Goal: Information Seeking & Learning: Learn about a topic

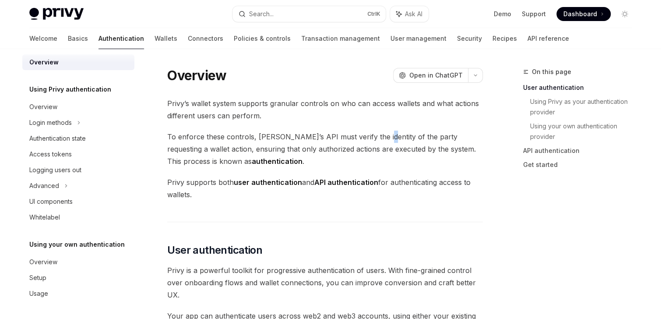
click at [373, 135] on span "To enforce these controls, [PERSON_NAME]’s API must verify the identity of the …" at bounding box center [325, 148] width 316 height 37
drag, startPoint x: 282, startPoint y: 182, endPoint x: 278, endPoint y: 195, distance: 14.0
click at [282, 182] on strong "user authentication" at bounding box center [268, 182] width 68 height 9
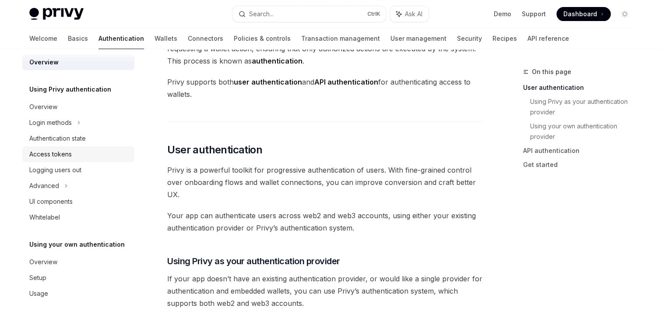
scroll to position [105, 0]
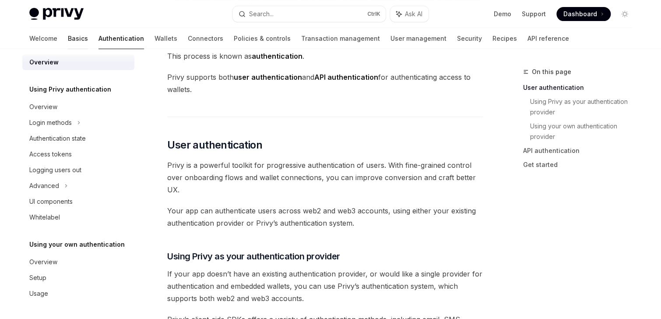
click at [68, 42] on link "Basics" at bounding box center [78, 38] width 20 height 21
type textarea "*"
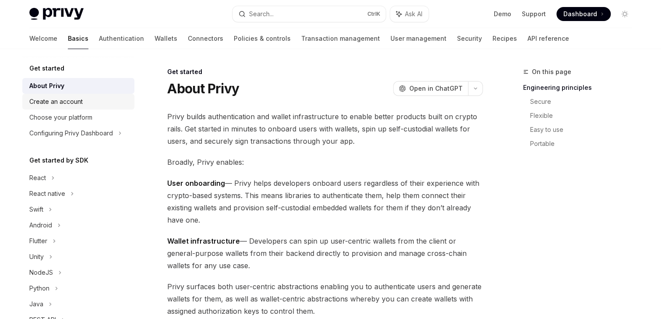
click at [82, 103] on div "Create an account" at bounding box center [55, 101] width 53 height 11
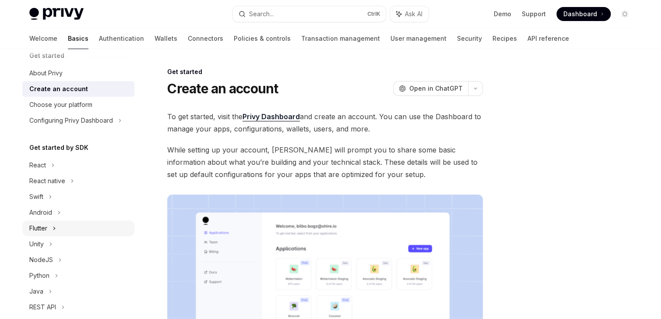
scroll to position [35, 0]
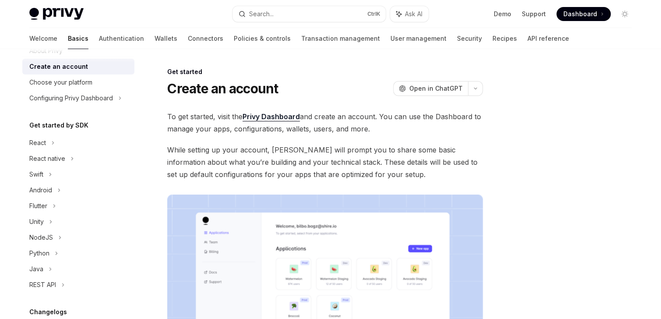
click at [299, 153] on span "While setting up your account, Privy will prompt you to share some basic inform…" at bounding box center [325, 162] width 316 height 37
